Goal: Task Accomplishment & Management: Complete application form

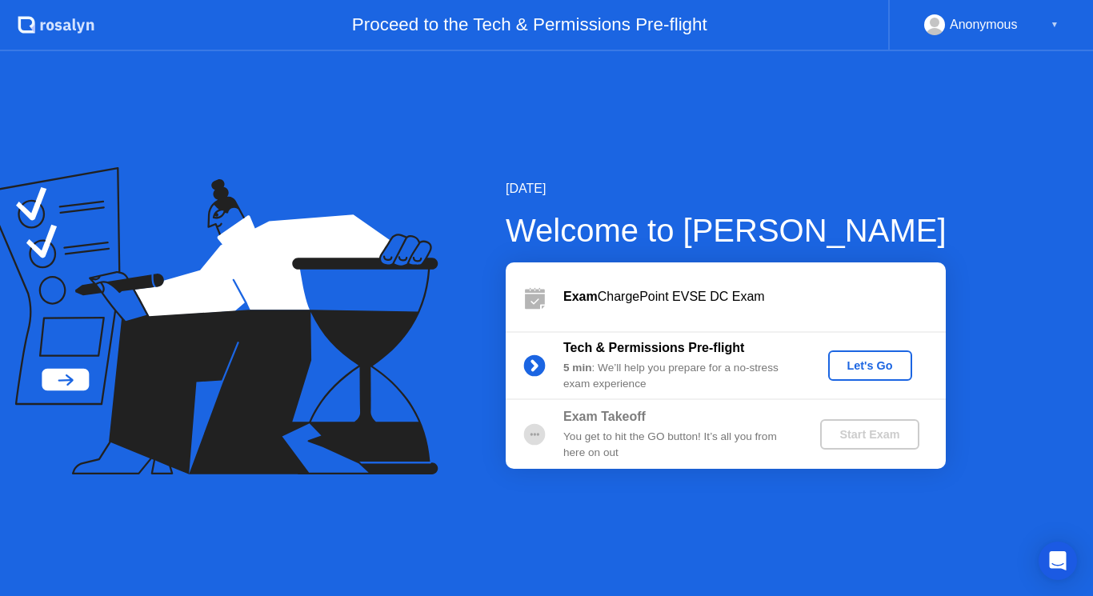
click at [858, 360] on div "Let's Go" at bounding box center [870, 365] width 71 height 13
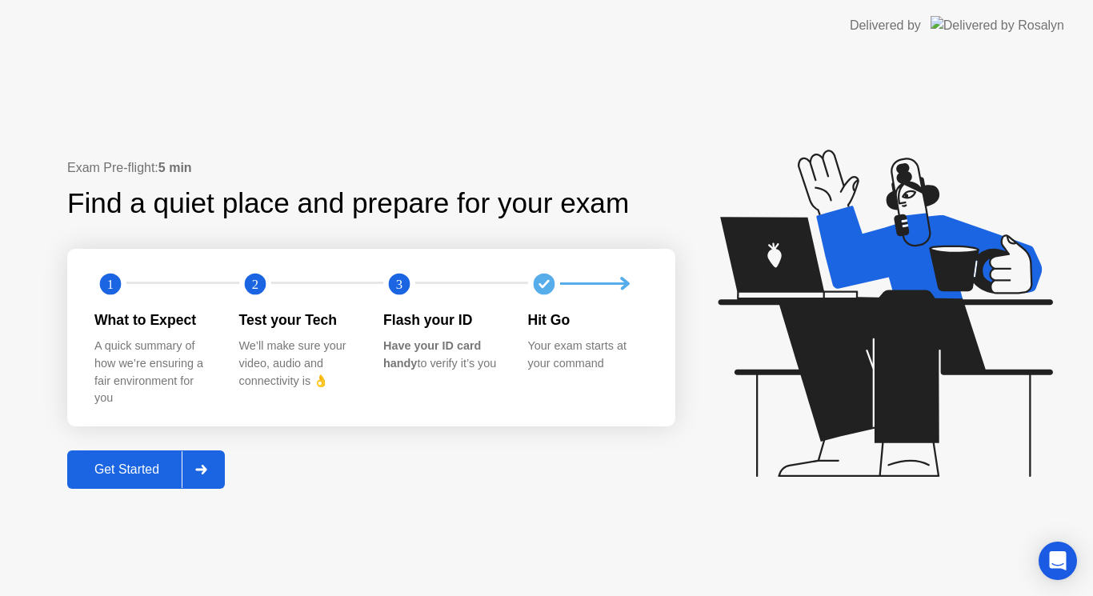
click at [141, 480] on button "Get Started" at bounding box center [146, 470] width 158 height 38
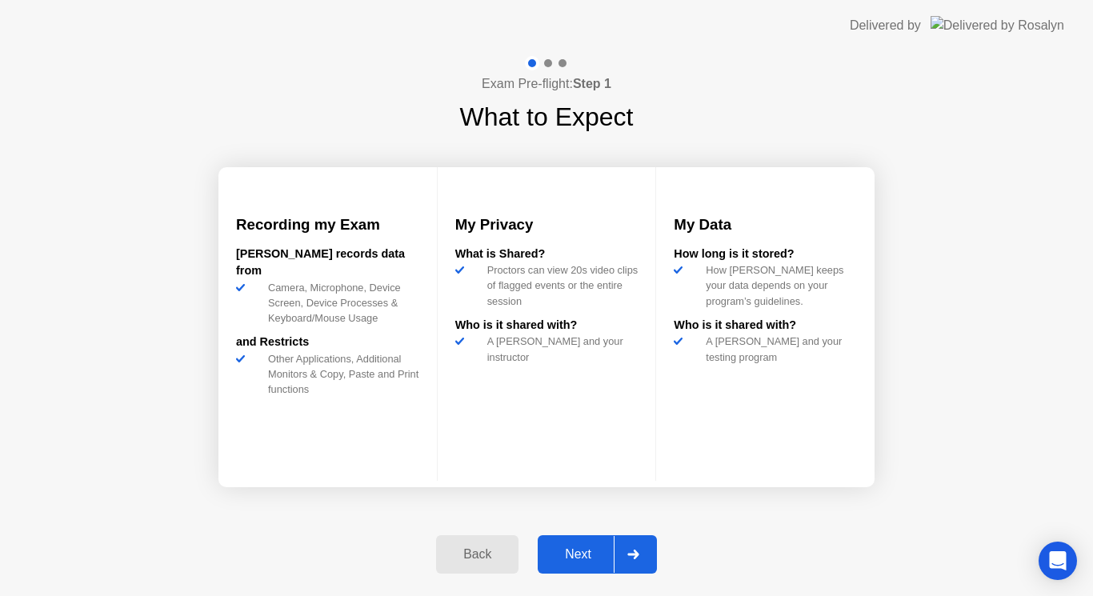
click at [566, 556] on div "Next" at bounding box center [578, 555] width 71 height 14
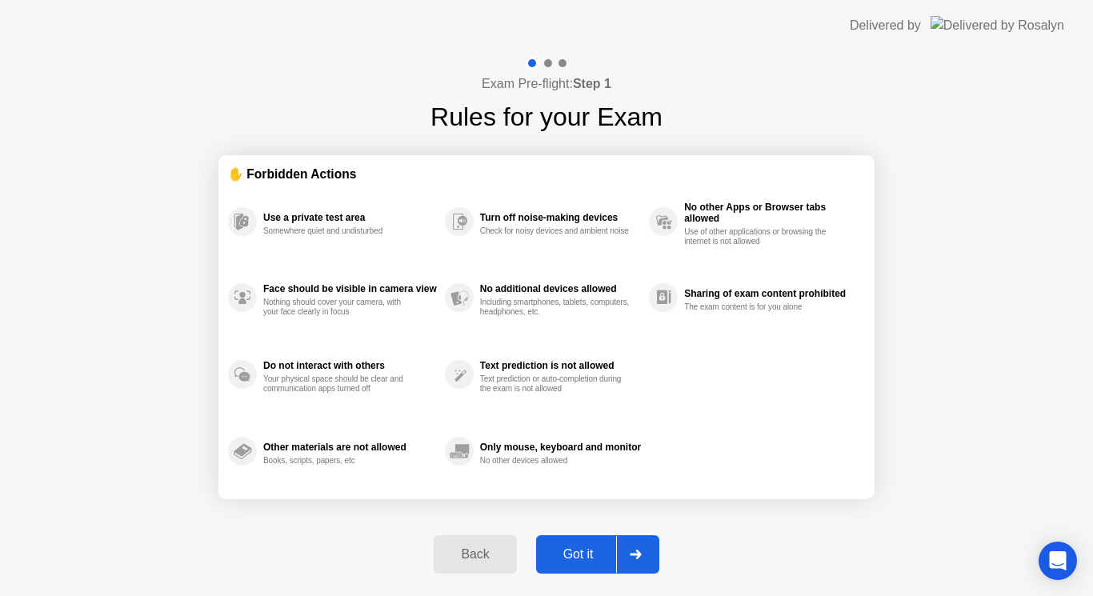
click at [566, 556] on div "Got it" at bounding box center [578, 555] width 75 height 14
select select "Available cameras"
select select "Available speakers"
select select "Available microphones"
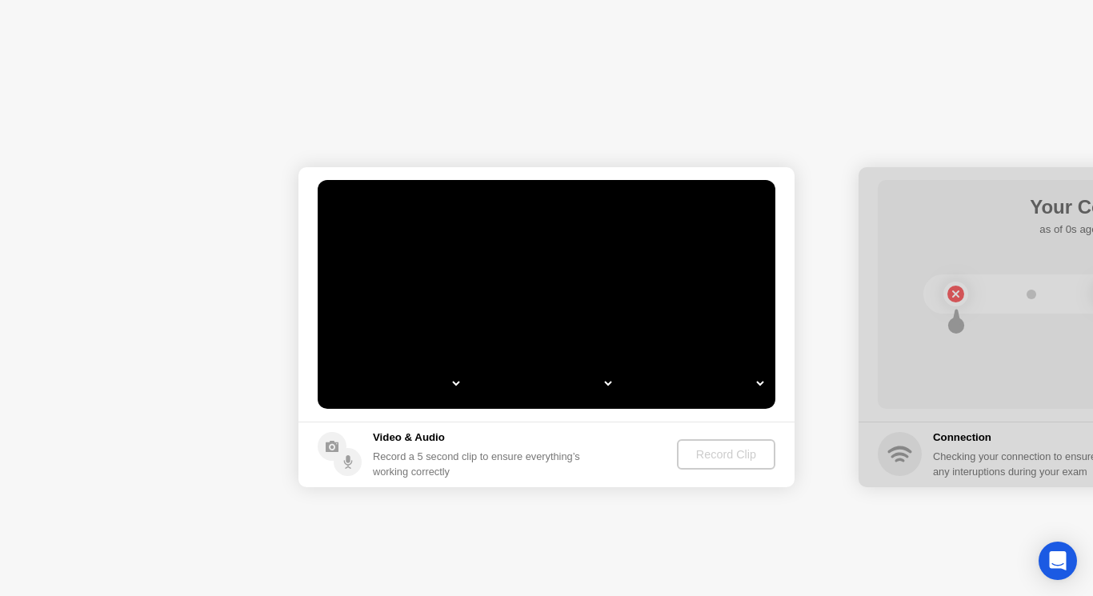
select select "*"
select select "**********"
select select "*******"
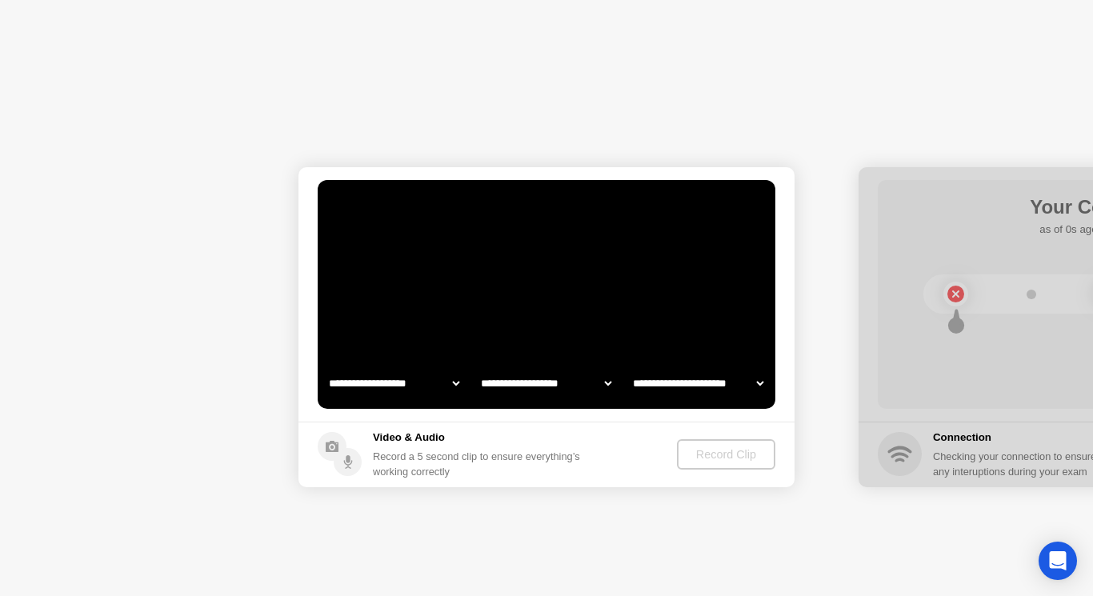
select select "*******"
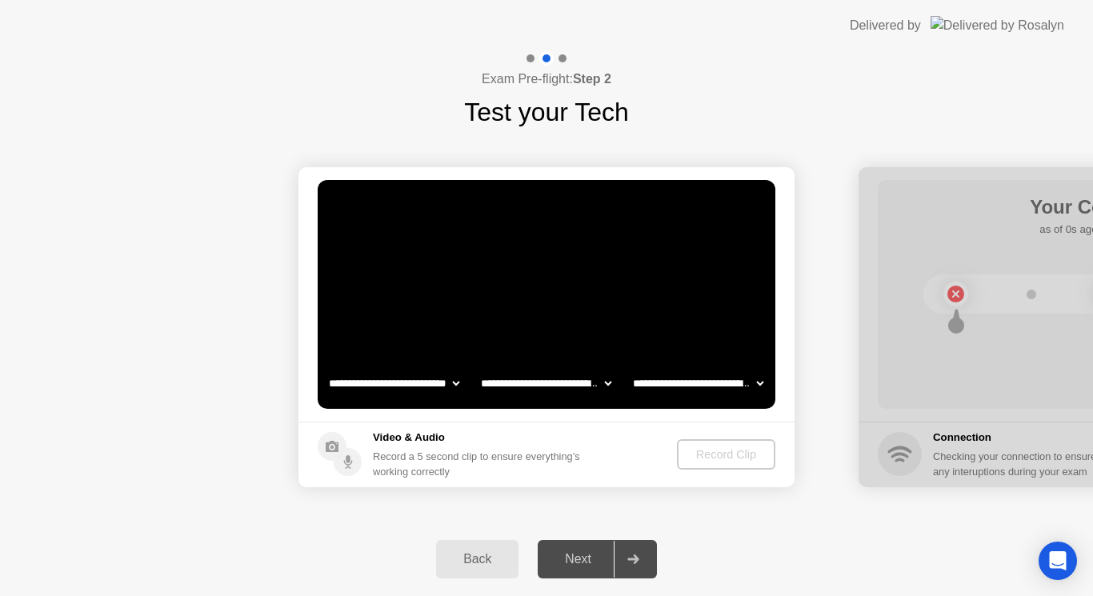
click at [569, 565] on div "Next" at bounding box center [578, 559] width 71 height 14
click at [707, 451] on div "Record Clip" at bounding box center [727, 454] width 86 height 13
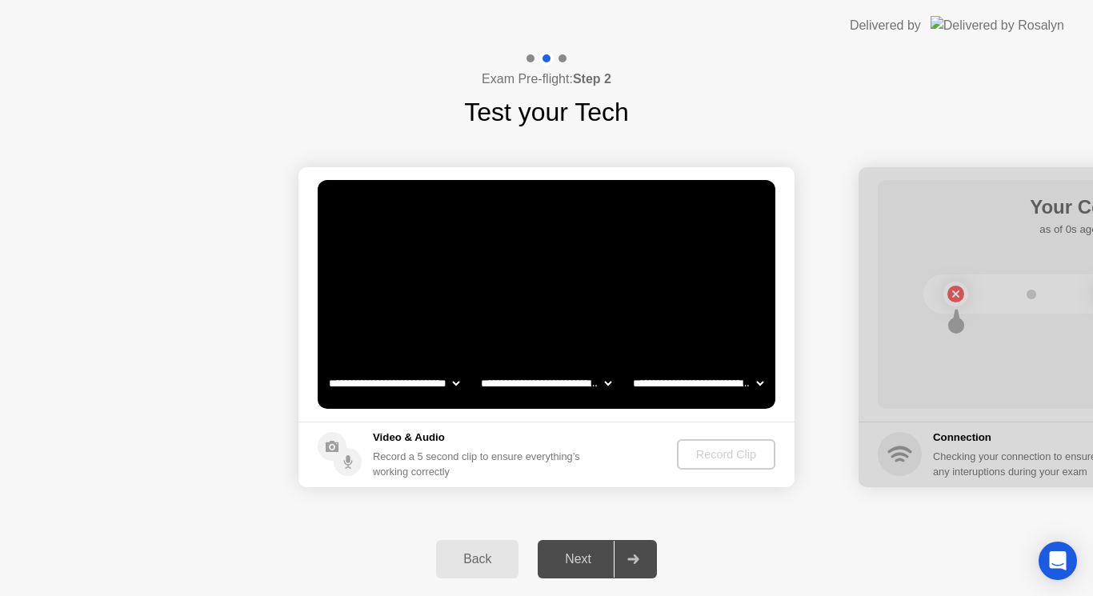
click at [707, 451] on div "Record Clip" at bounding box center [727, 454] width 86 height 13
click at [531, 243] on video at bounding box center [547, 294] width 458 height 229
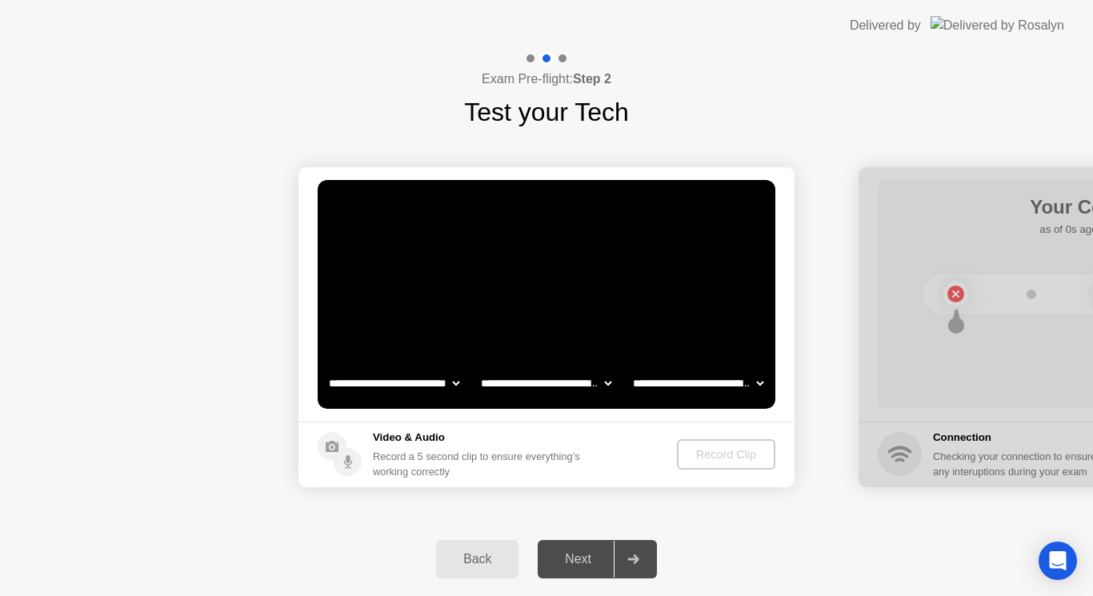
click at [632, 560] on icon at bounding box center [633, 560] width 11 height 10
click at [608, 294] on video at bounding box center [547, 294] width 458 height 229
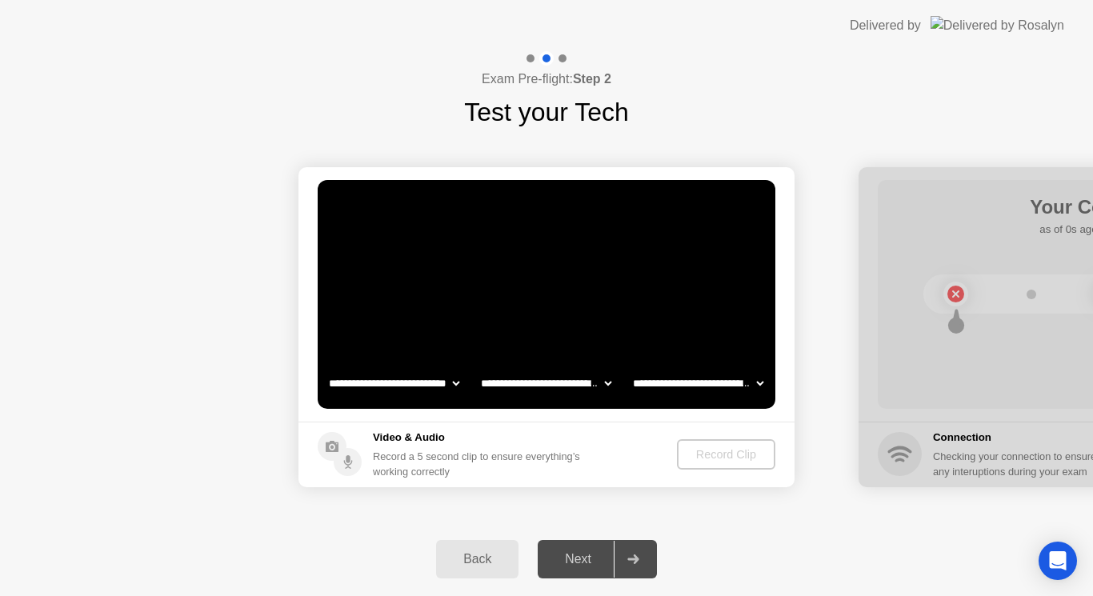
click at [483, 560] on div "Back" at bounding box center [477, 559] width 73 height 14
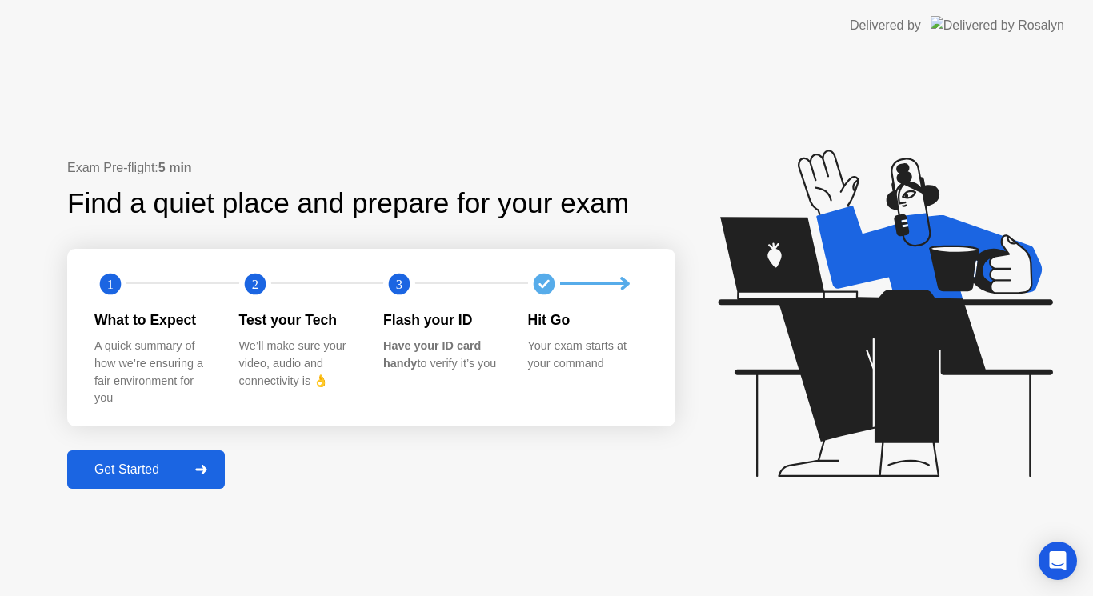
click at [203, 472] on icon at bounding box center [201, 470] width 12 height 10
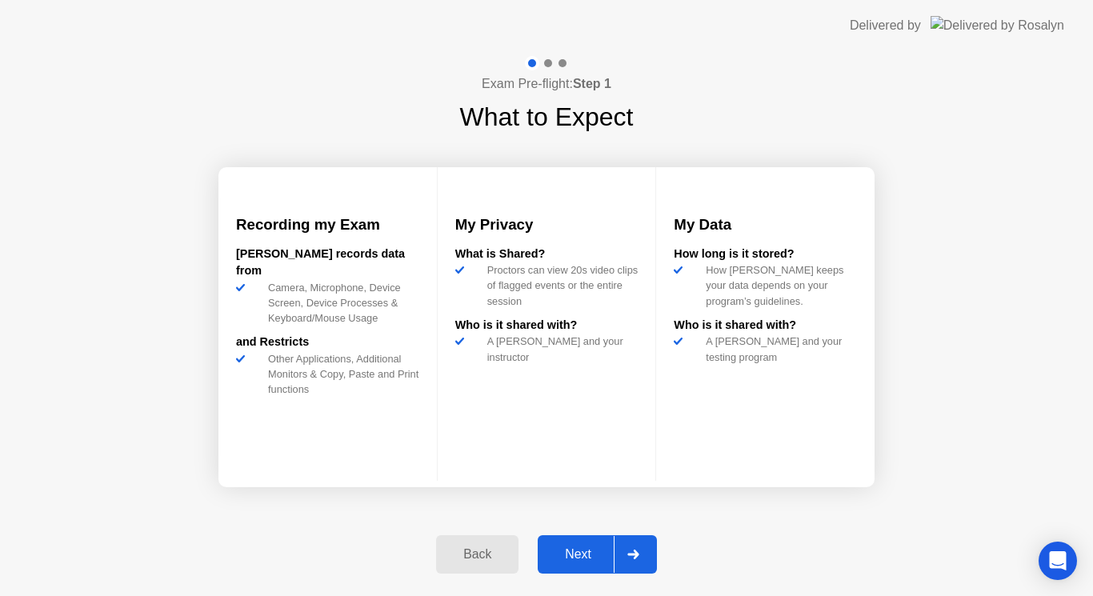
click at [585, 553] on div "Next" at bounding box center [578, 555] width 71 height 14
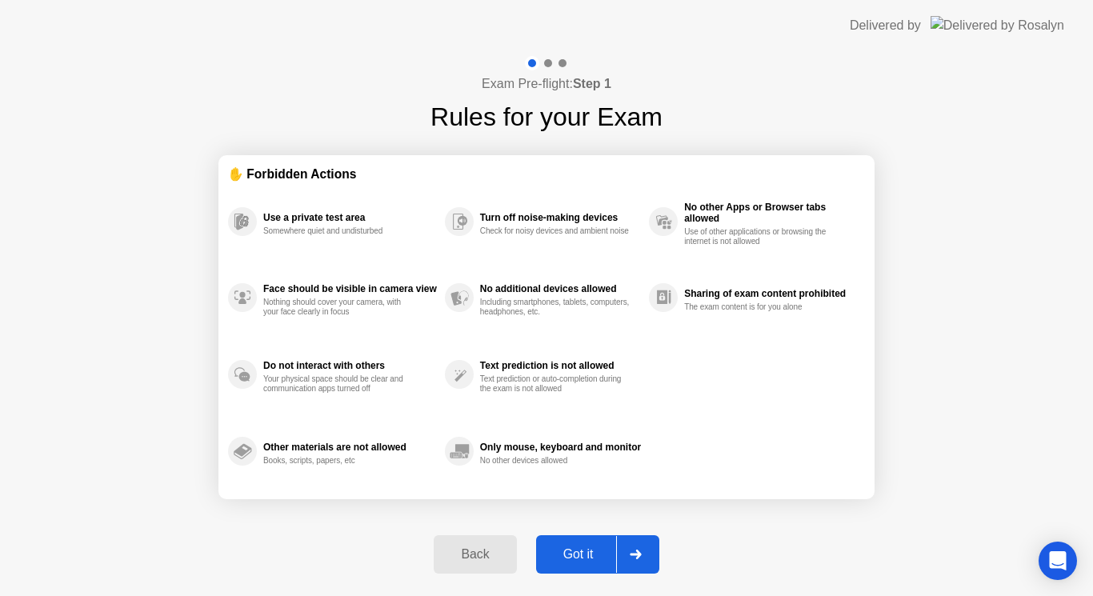
click at [585, 553] on div "Got it" at bounding box center [578, 555] width 75 height 14
select select "**********"
select select "*******"
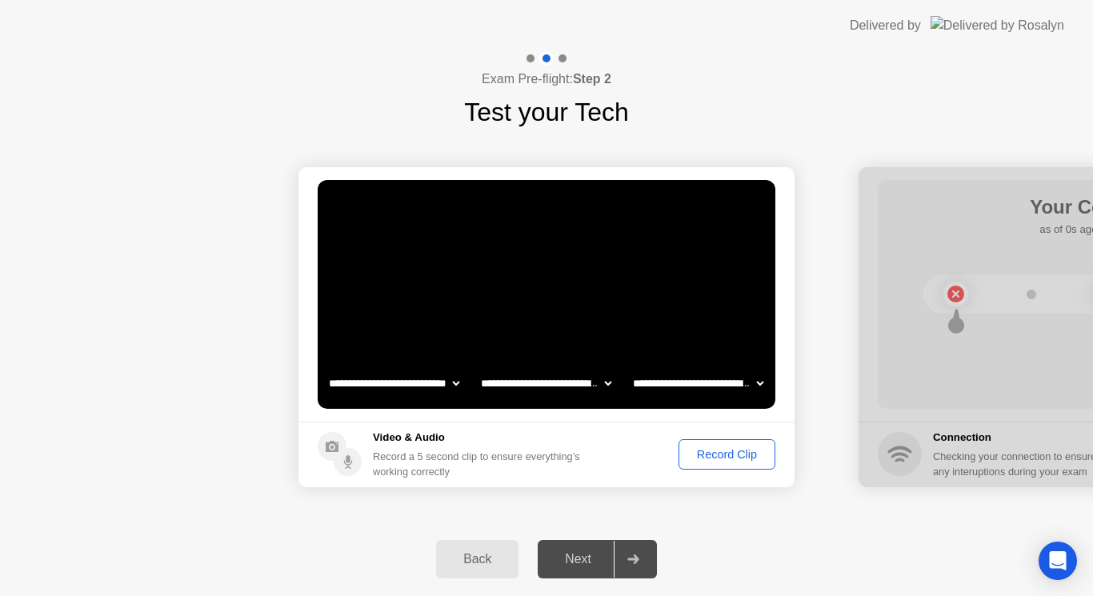
click at [711, 456] on div "Record Clip" at bounding box center [727, 454] width 86 height 13
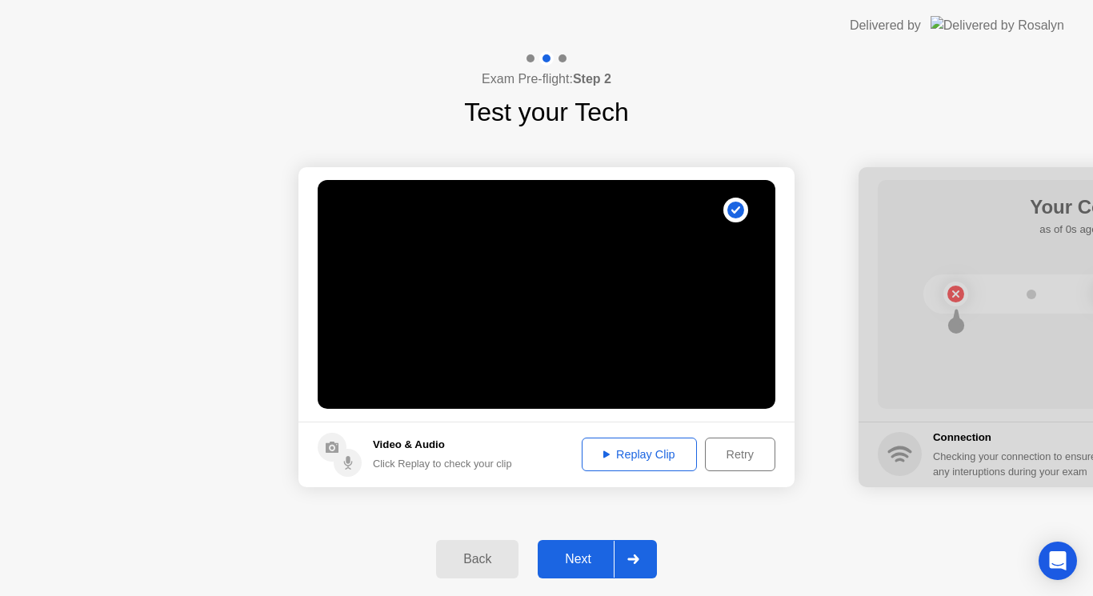
click at [649, 551] on div at bounding box center [633, 559] width 38 height 37
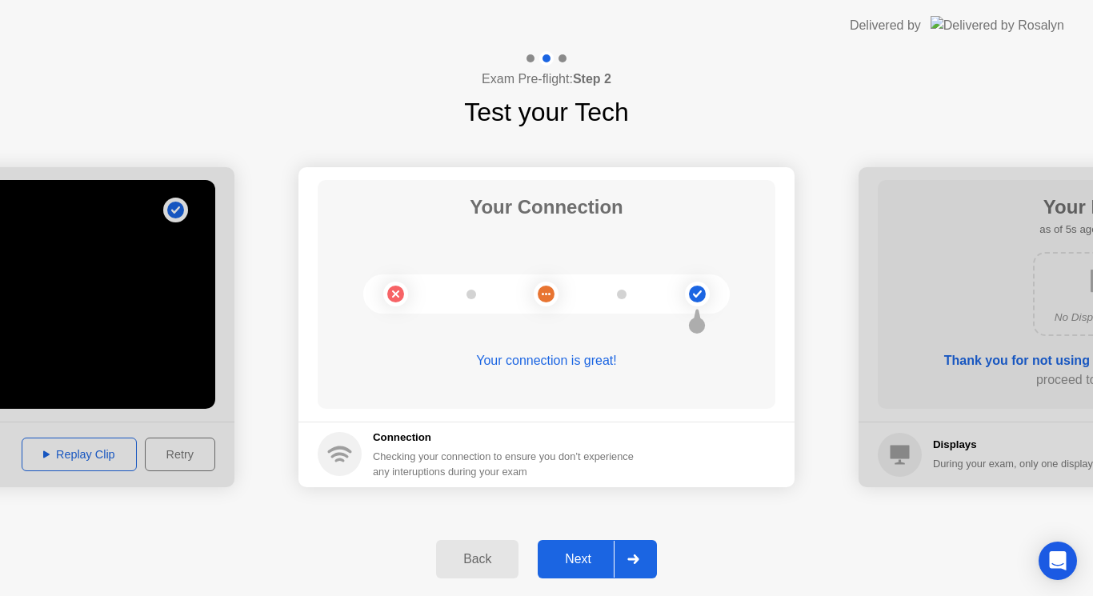
click at [634, 560] on icon at bounding box center [633, 560] width 11 height 10
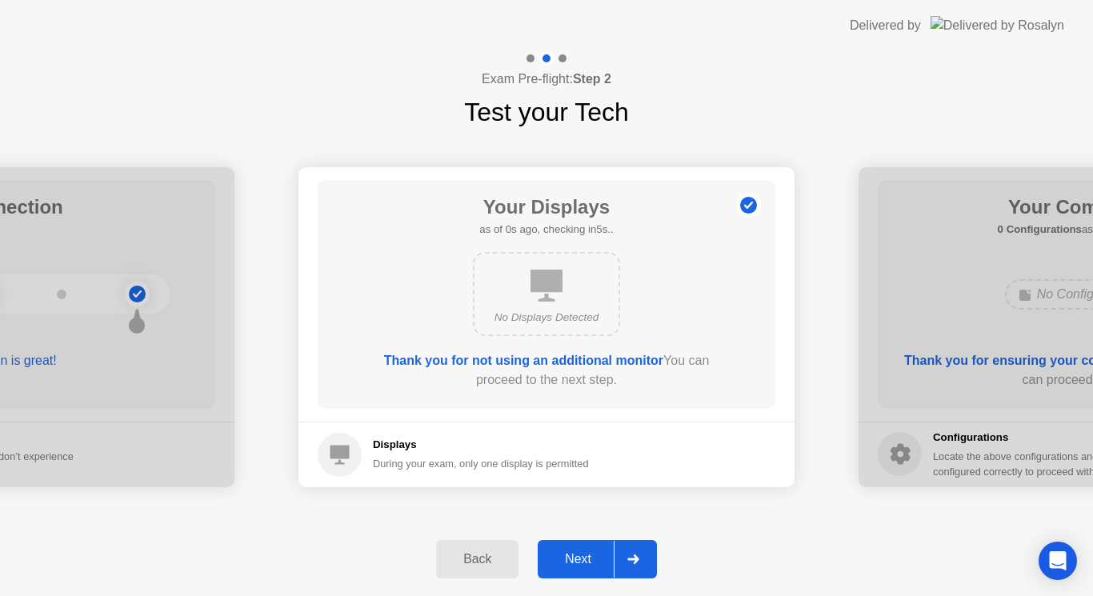
click at [634, 560] on icon at bounding box center [633, 560] width 11 height 10
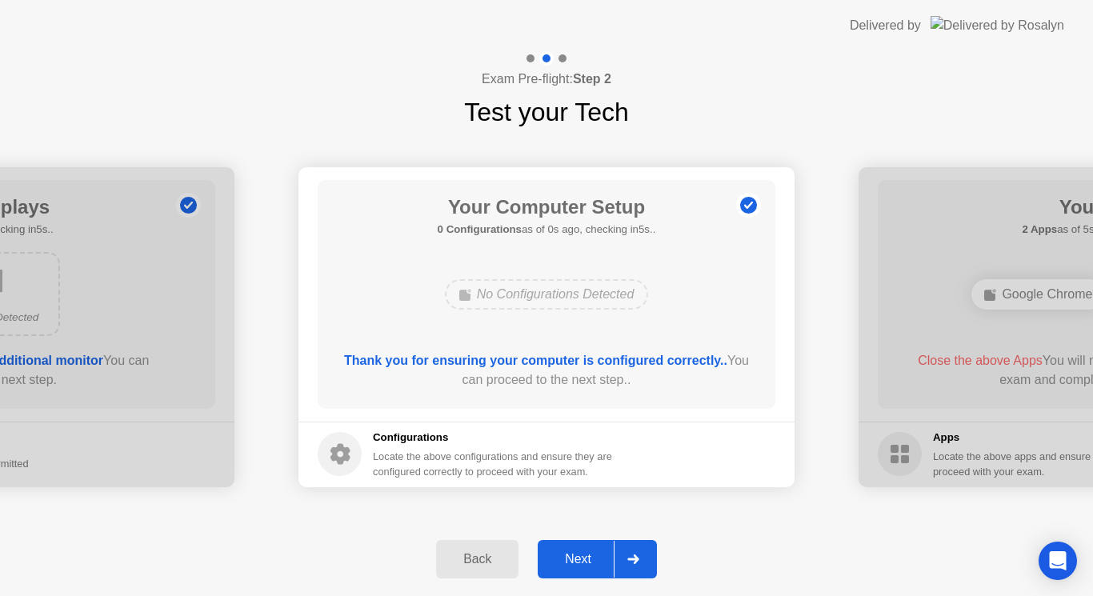
click at [634, 560] on icon at bounding box center [633, 560] width 11 height 10
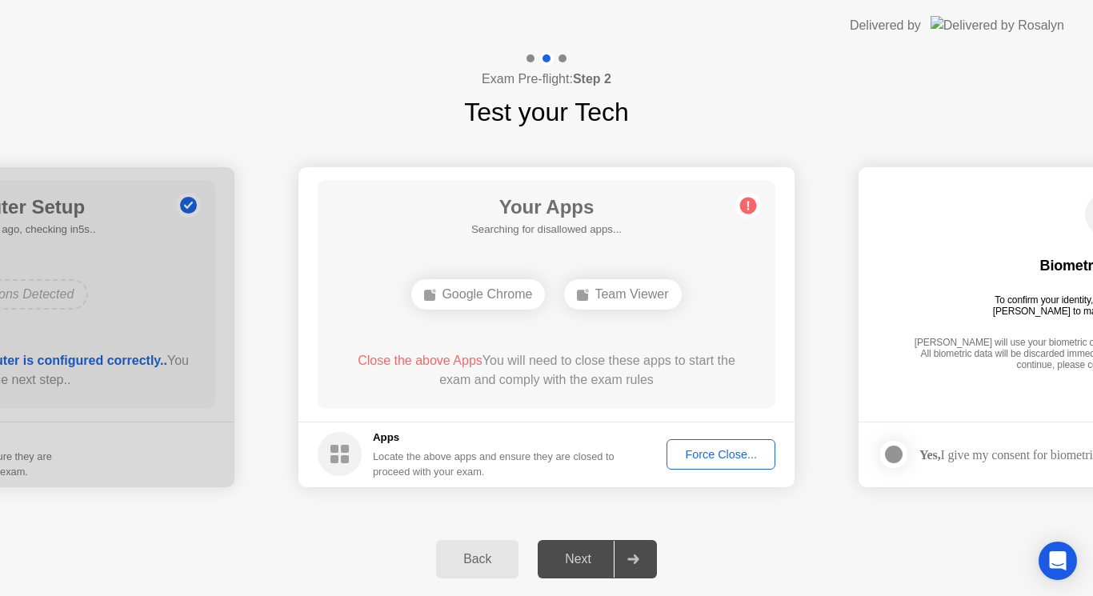
click at [716, 451] on div "Force Close..." at bounding box center [721, 454] width 98 height 13
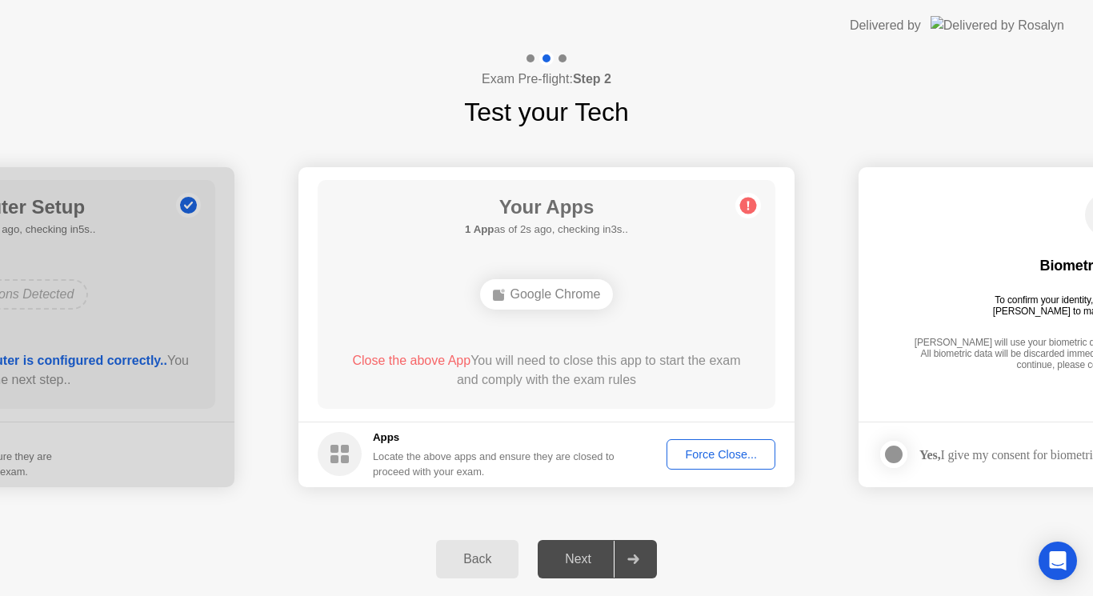
click at [724, 454] on div "Force Close..." at bounding box center [721, 454] width 98 height 13
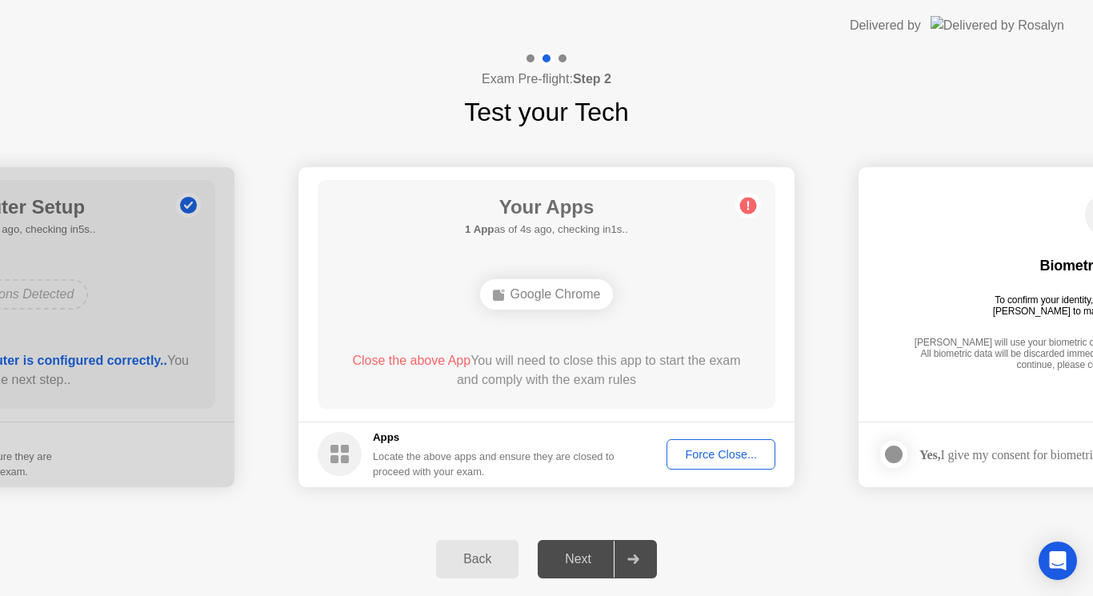
click at [583, 393] on div "Close the above App You will need to close this app to start the exam and compl…" at bounding box center [547, 373] width 412 height 45
click at [700, 464] on button "Force Close..." at bounding box center [721, 454] width 109 height 30
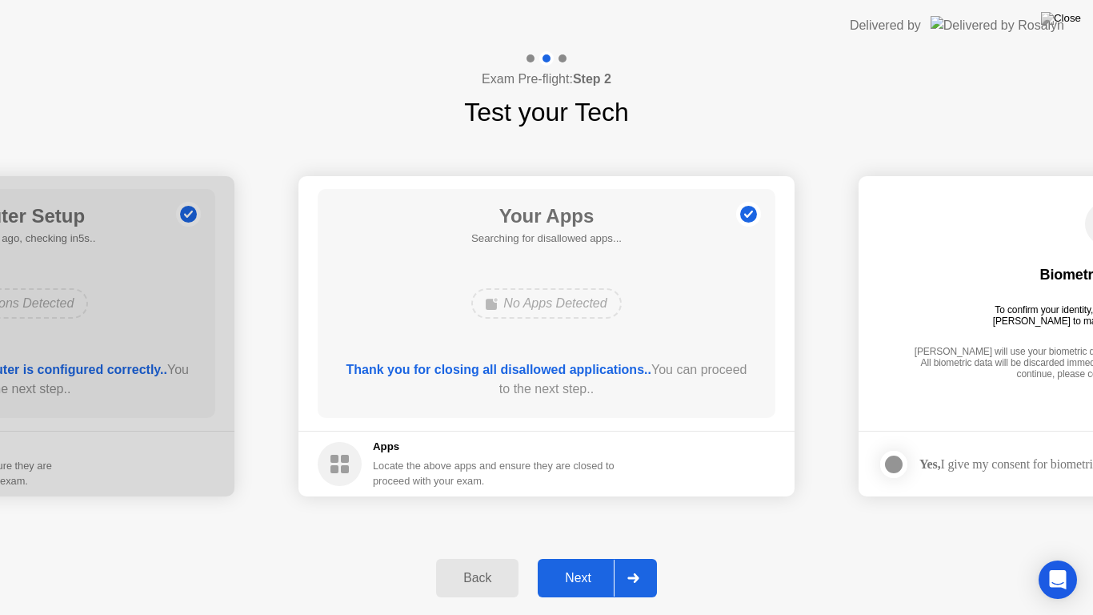
click at [581, 577] on div "Next" at bounding box center [578, 578] width 71 height 14
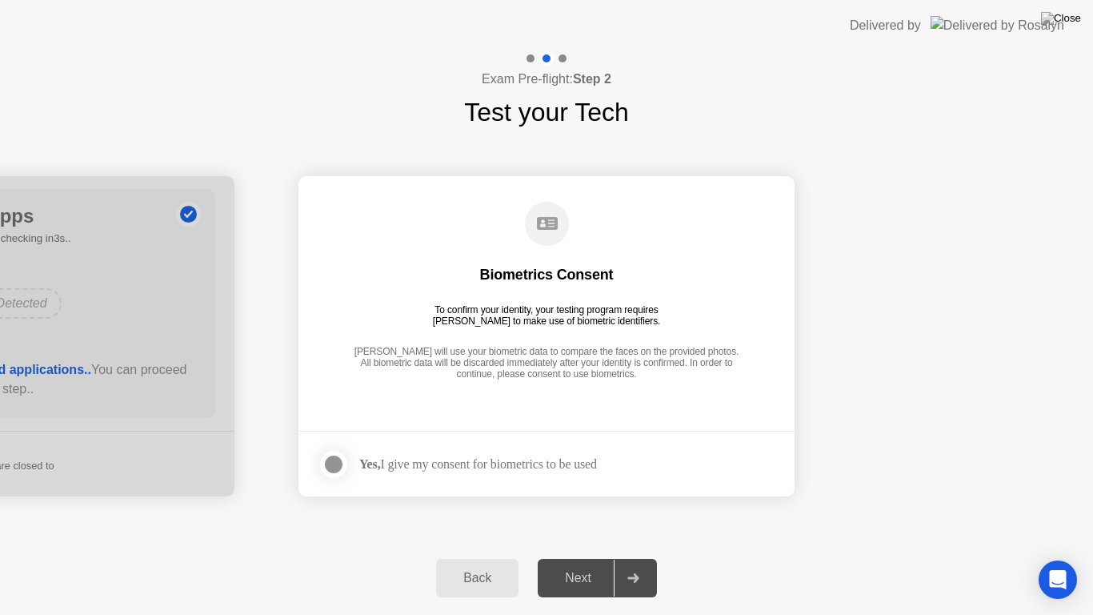
click at [581, 577] on div "Next" at bounding box center [578, 578] width 71 height 14
click at [333, 463] on div at bounding box center [333, 464] width 19 height 19
click at [574, 576] on div "Next" at bounding box center [578, 578] width 71 height 14
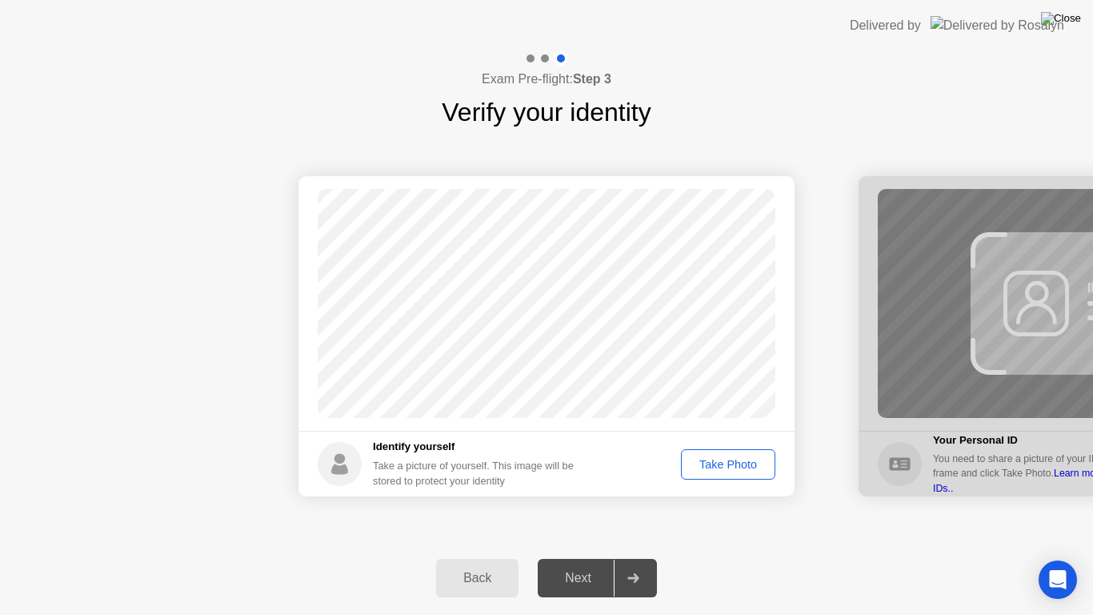
click at [1069, 18] on img at bounding box center [1061, 18] width 40 height 13
